Goal: Task Accomplishment & Management: Manage account settings

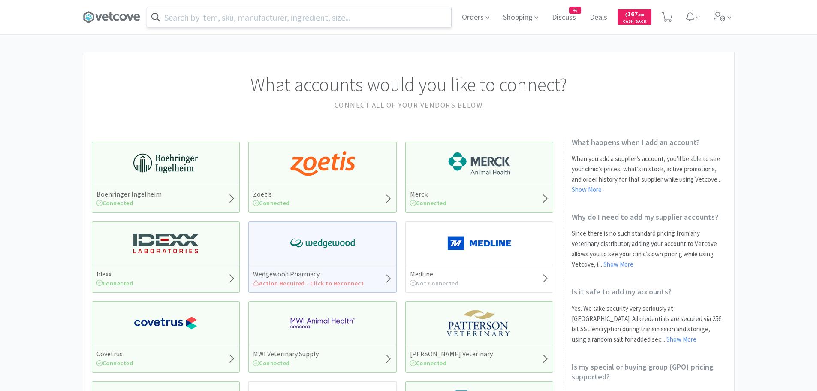
click at [247, 18] on input "text" at bounding box center [299, 17] width 304 height 20
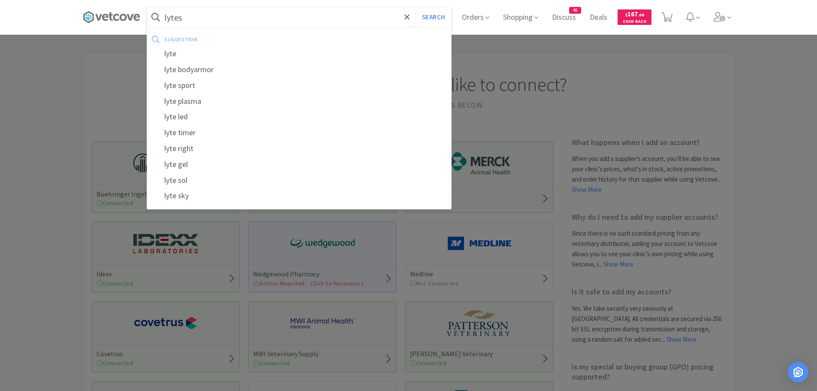
type input "lytes"
click at [416, 7] on button "Search" at bounding box center [434, 17] width 36 height 20
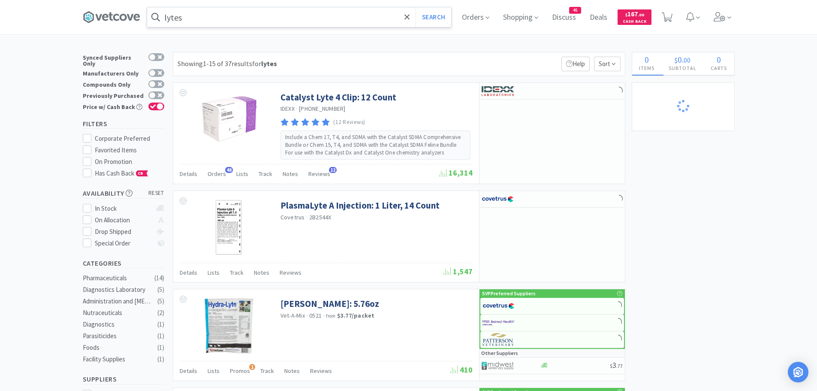
select select "2"
click at [215, 175] on span "Orders" at bounding box center [217, 174] width 18 height 8
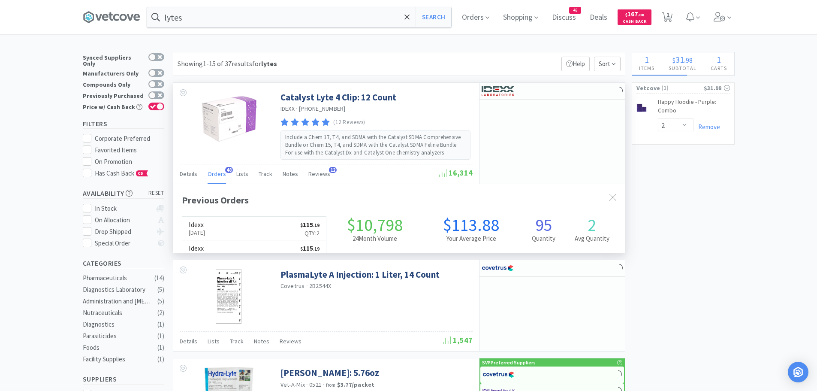
scroll to position [230, 452]
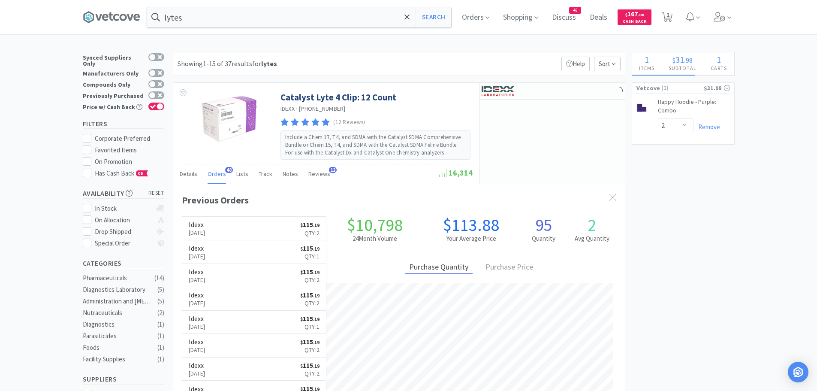
click at [206, 227] on h6 "Idexx" at bounding box center [197, 224] width 17 height 7
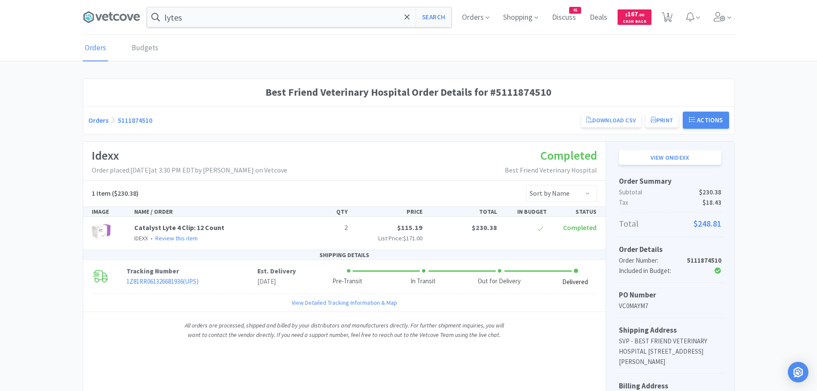
click at [49, 134] on div "Best Friend Veterinary Hospital Order Details for #5111874510 Orders 5111874510…" at bounding box center [408, 340] width 817 height 523
click at [28, 100] on div "Best Friend Veterinary Hospital Order Details for #5111874510 Orders 5111874510…" at bounding box center [408, 340] width 817 height 523
click at [483, 18] on span "Orders" at bounding box center [476, 17] width 34 height 34
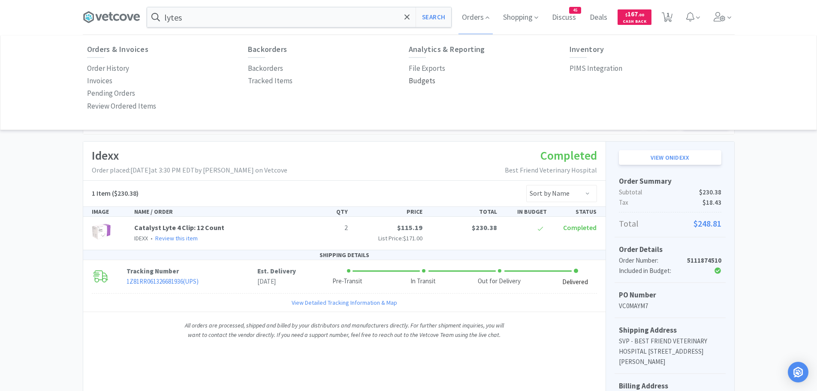
click at [420, 79] on p "Budgets" at bounding box center [422, 81] width 27 height 12
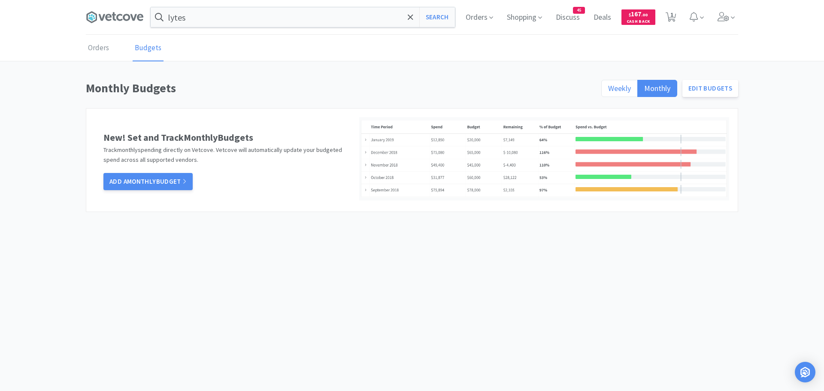
click at [627, 88] on span "Weekly" at bounding box center [619, 88] width 23 height 10
click at [608, 91] on input "Weekly" at bounding box center [608, 91] width 0 height 0
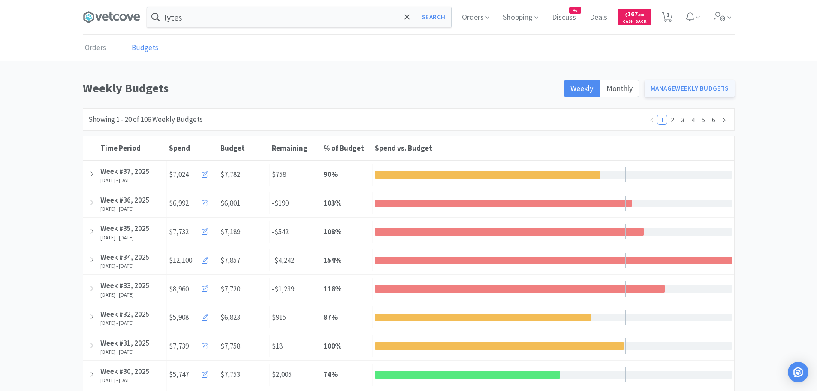
click at [675, 90] on link "Manage Weekly Budgets" at bounding box center [690, 88] width 90 height 17
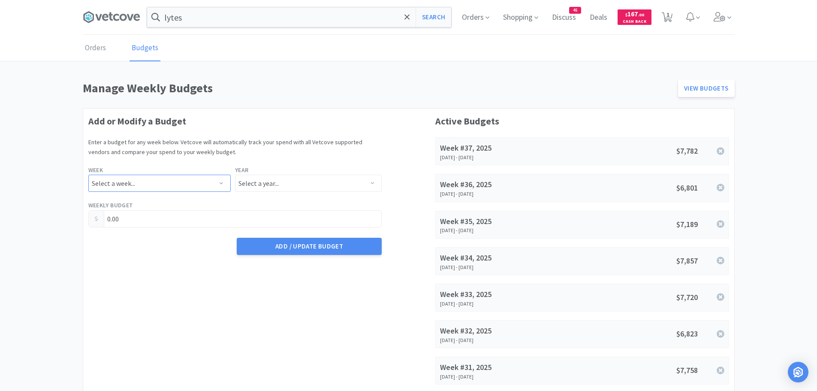
click at [211, 185] on select "Select a week... Week 1 ([DATE] - [DATE]) Week 2 ([DATE] - [DATE]) Week 3 ([DAT…" at bounding box center [159, 183] width 142 height 17
select select "38"
click at [88, 175] on select "Select a week... Week 1 ([DATE] - [DATE]) Week 2 ([DATE] - [DATE]) Week 3 ([DAT…" at bounding box center [159, 183] width 142 height 17
click at [279, 189] on select "Select a year... 2023 2024 2025 2026 2027 2028 2029 2030 2031 2032 2033 2034" at bounding box center [308, 183] width 147 height 17
select select "2025"
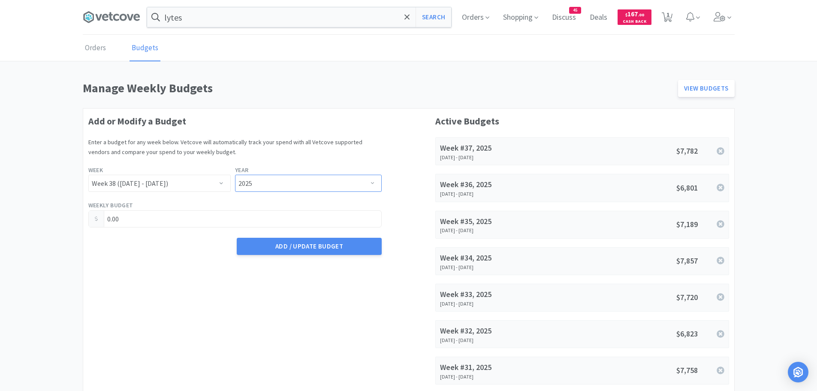
click at [235, 175] on select "Select a year... 2023 2024 2025 2026 2027 2028 2029 2030 2031 2032 2033 2034" at bounding box center [308, 183] width 147 height 17
click at [163, 215] on input "0.00" at bounding box center [235, 219] width 293 height 16
type input "0"
type input "6,842.43"
click at [300, 243] on button "Add / Update Budget" at bounding box center [309, 246] width 145 height 17
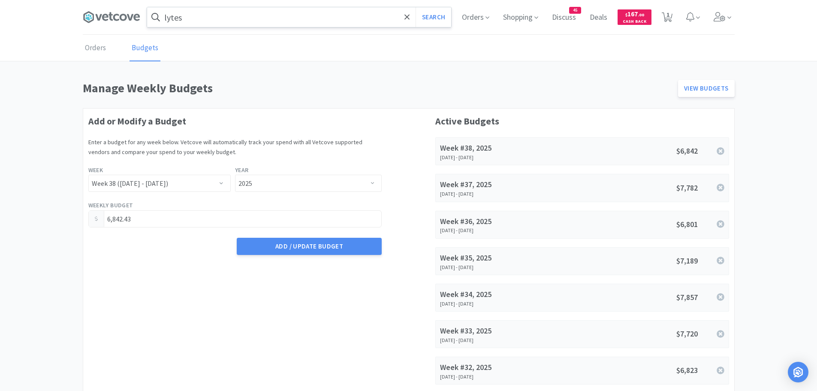
click at [192, 16] on input "lytes" at bounding box center [299, 17] width 304 height 20
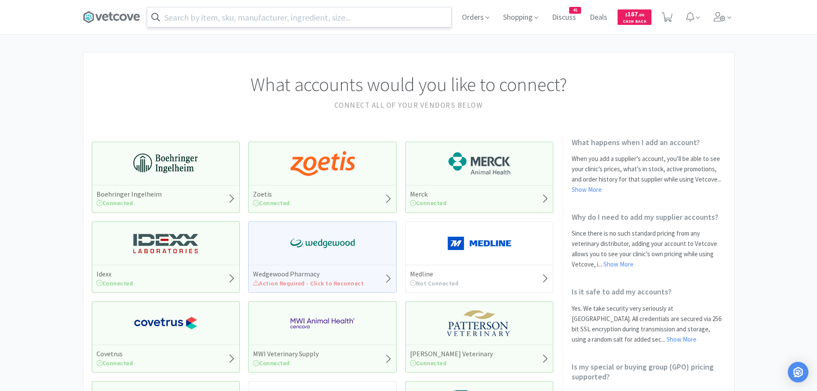
click at [191, 21] on input "text" at bounding box center [299, 17] width 304 height 20
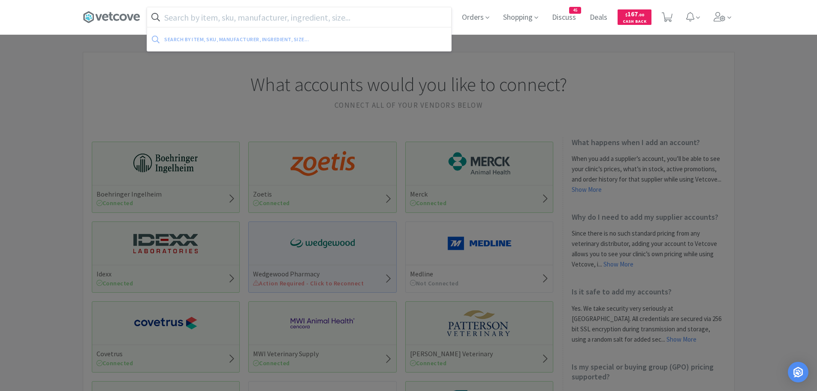
click at [548, 54] on div at bounding box center [408, 195] width 817 height 391
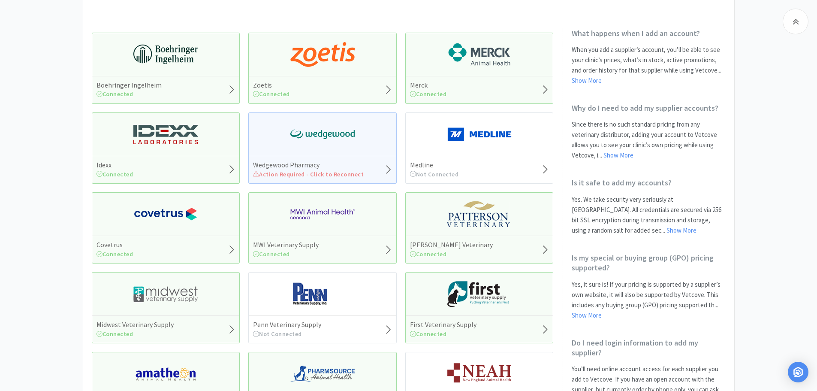
scroll to position [129, 0]
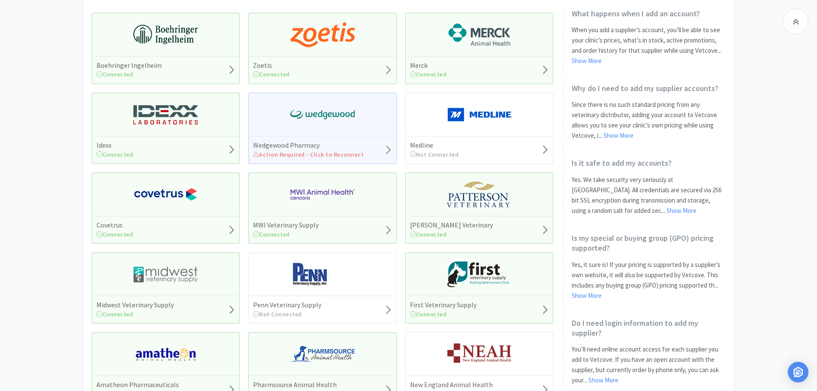
click at [384, 225] on div "MWI Veterinary Supply Connected" at bounding box center [323, 229] width 148 height 27
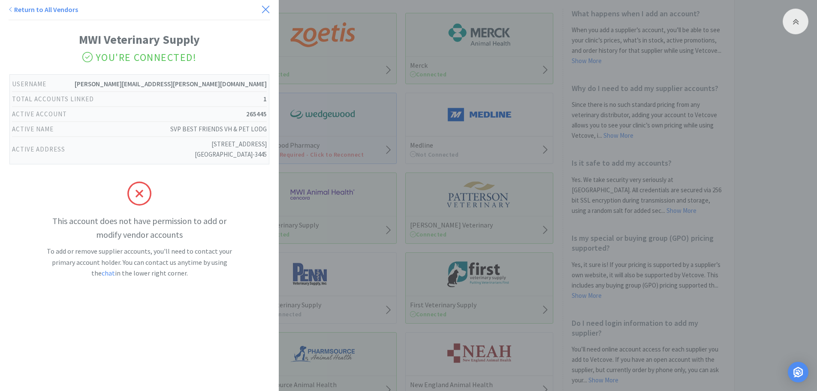
click at [262, 8] on icon at bounding box center [265, 9] width 7 height 7
